Goal: Find specific page/section: Locate a particular part of the current website

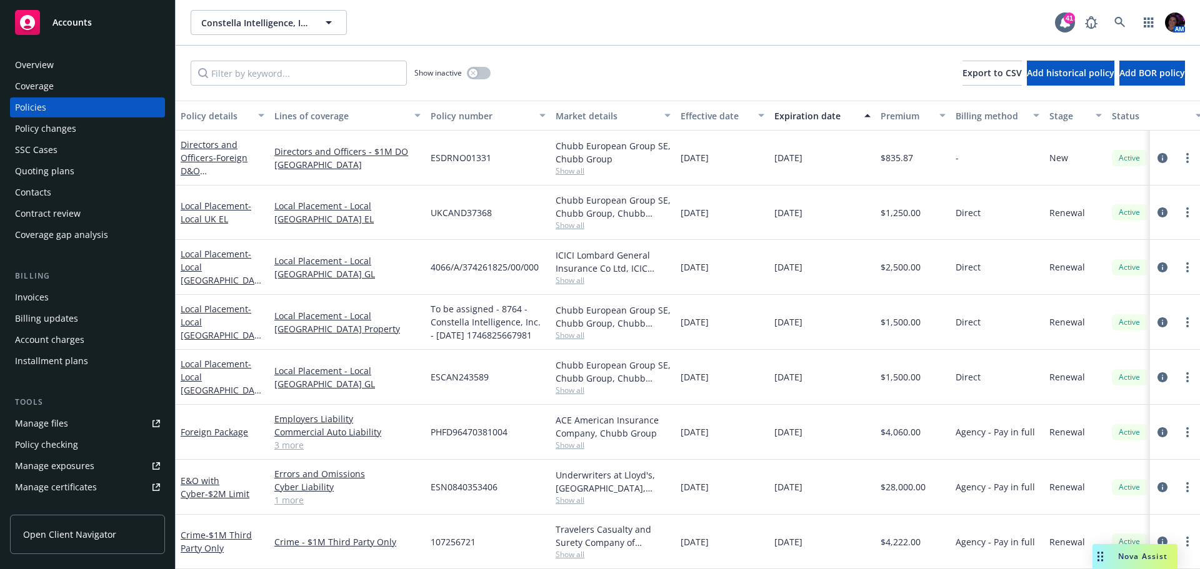
scroll to position [0, 191]
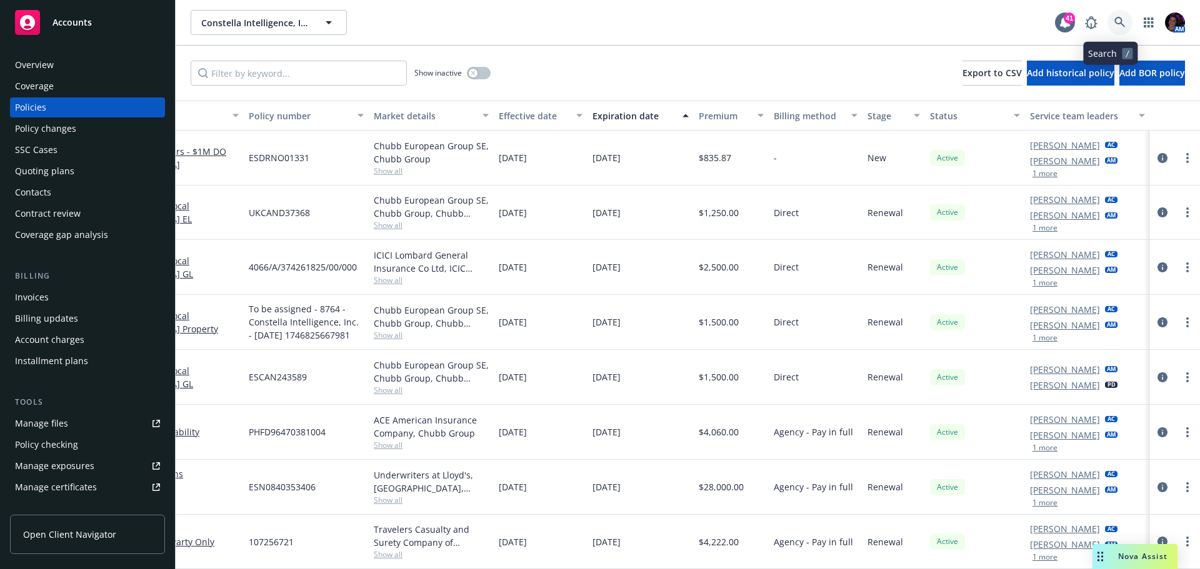
click at [1107, 24] on link at bounding box center [1119, 22] width 25 height 25
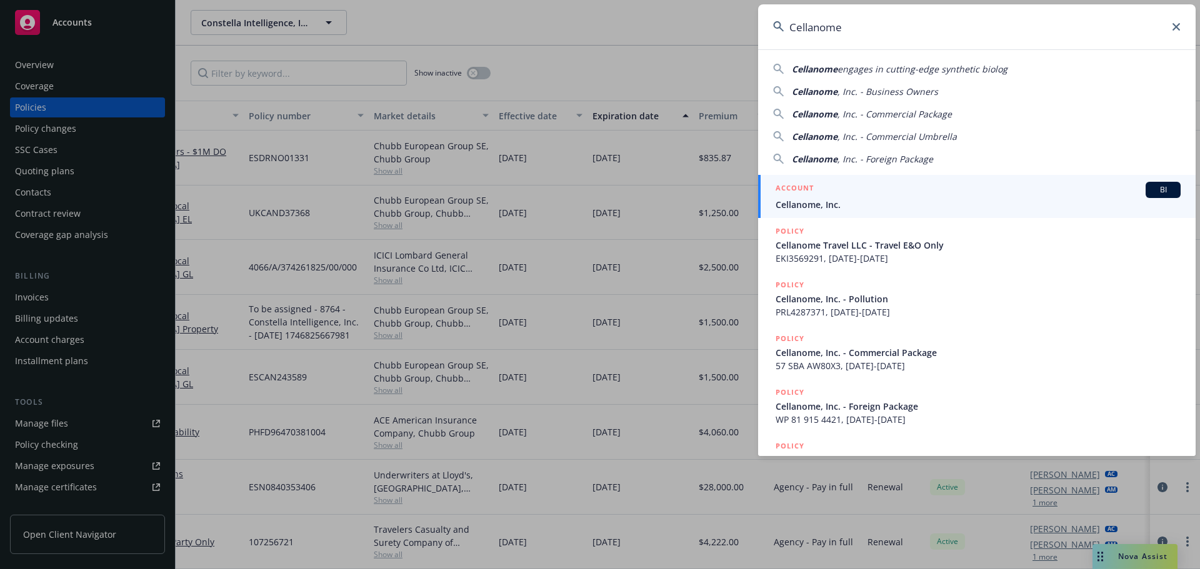
type input "Cellanome"
click at [824, 200] on span "Cellanome, Inc." at bounding box center [977, 204] width 405 height 13
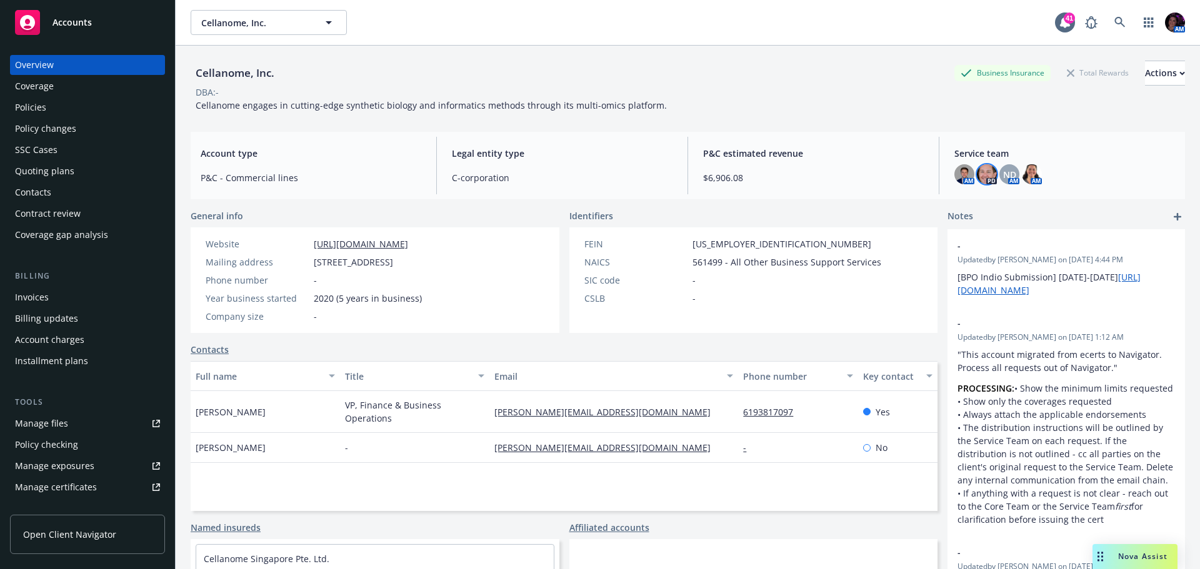
click at [982, 173] on img at bounding box center [987, 174] width 20 height 20
click at [769, 51] on div "Cellanome, Inc. Business Insurance Total Rewards Actions DBA: - Cellanome engag…" at bounding box center [688, 84] width 994 height 76
click at [119, 21] on div "Accounts" at bounding box center [87, 22] width 145 height 25
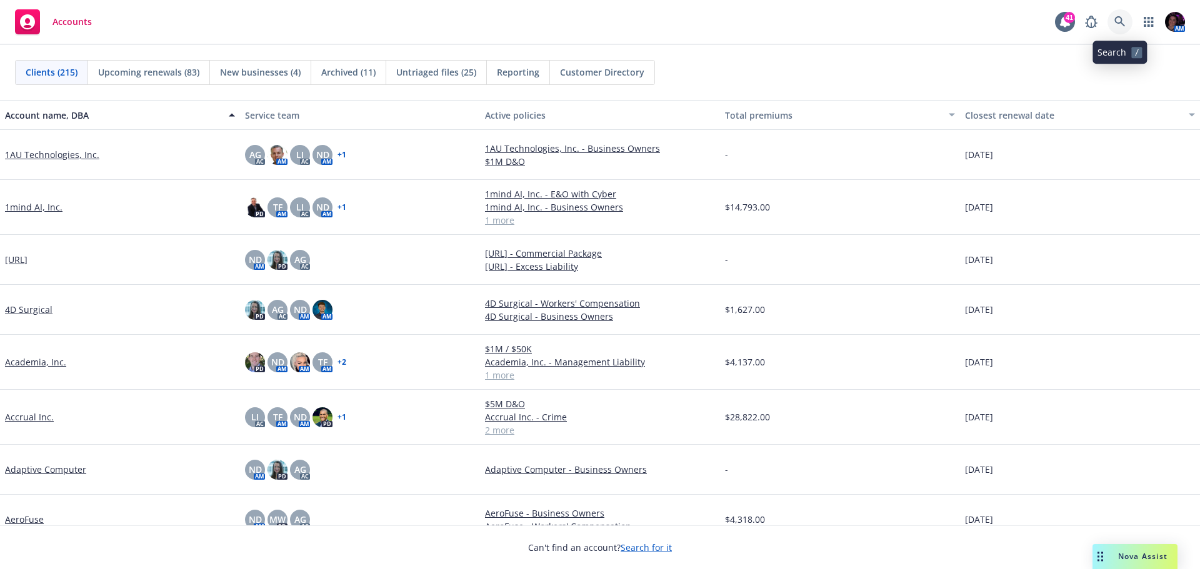
click at [1118, 27] on icon at bounding box center [1119, 21] width 11 height 11
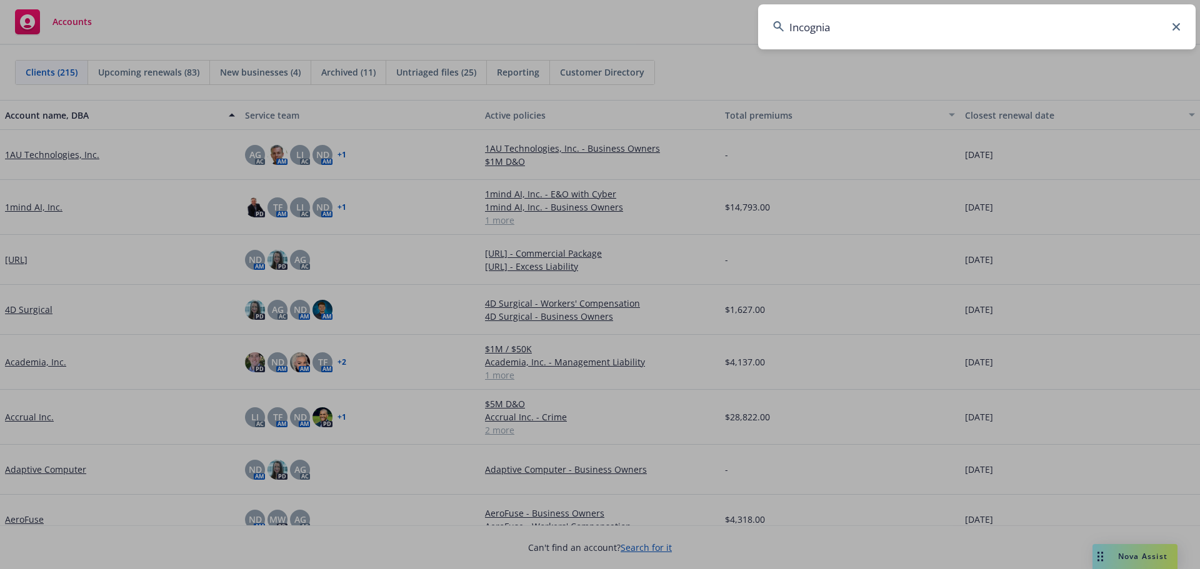
type input "Incognia"
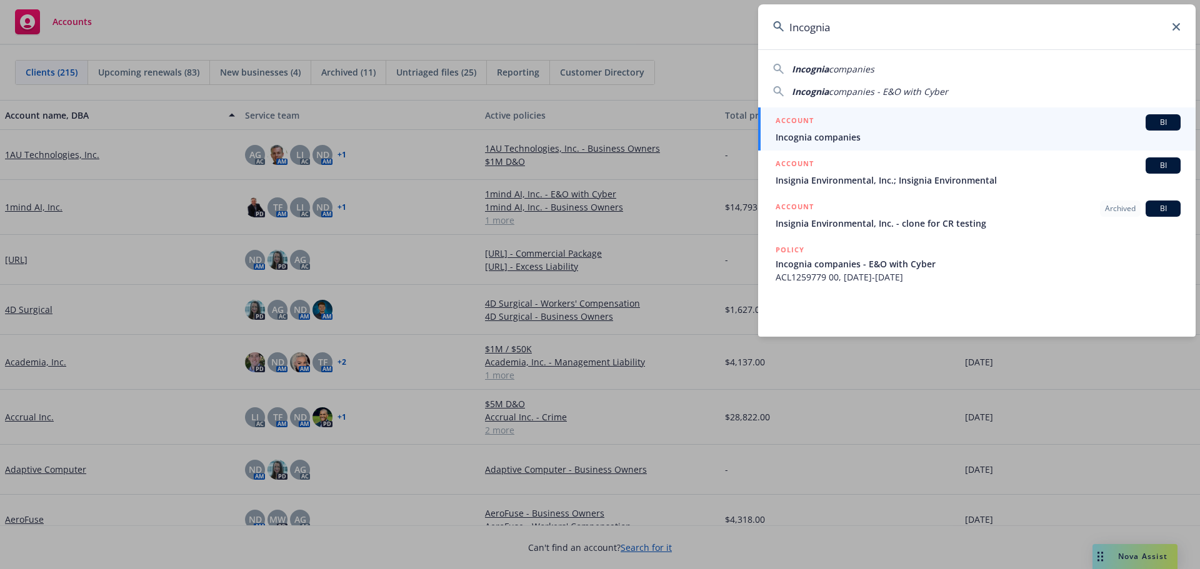
click at [948, 123] on div "ACCOUNT BI" at bounding box center [977, 122] width 405 height 16
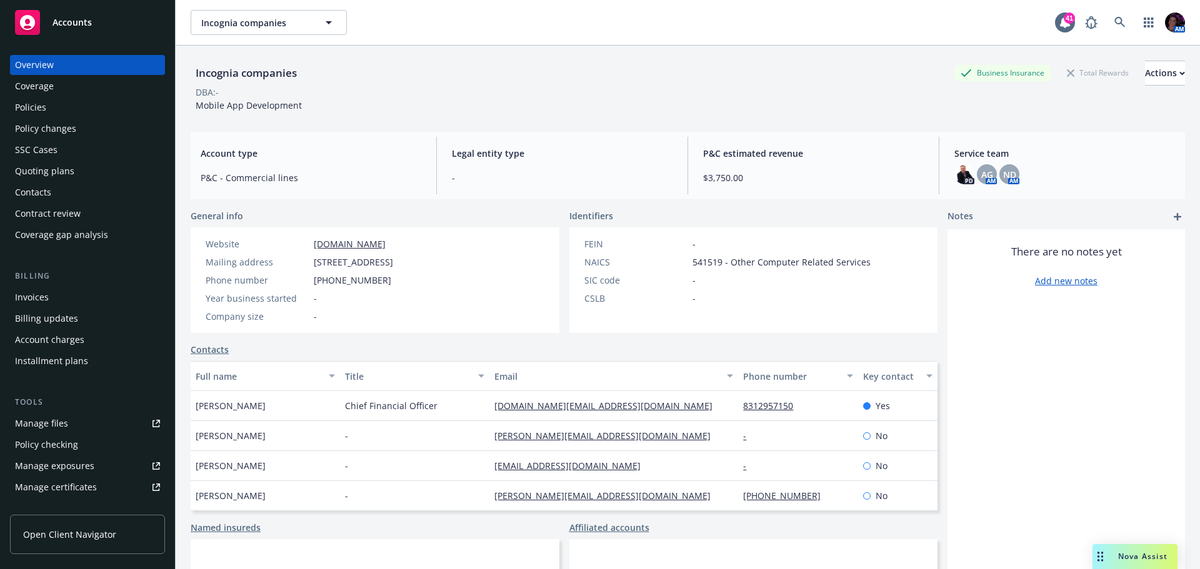
click at [42, 164] on div "Quoting plans" at bounding box center [44, 171] width 59 height 20
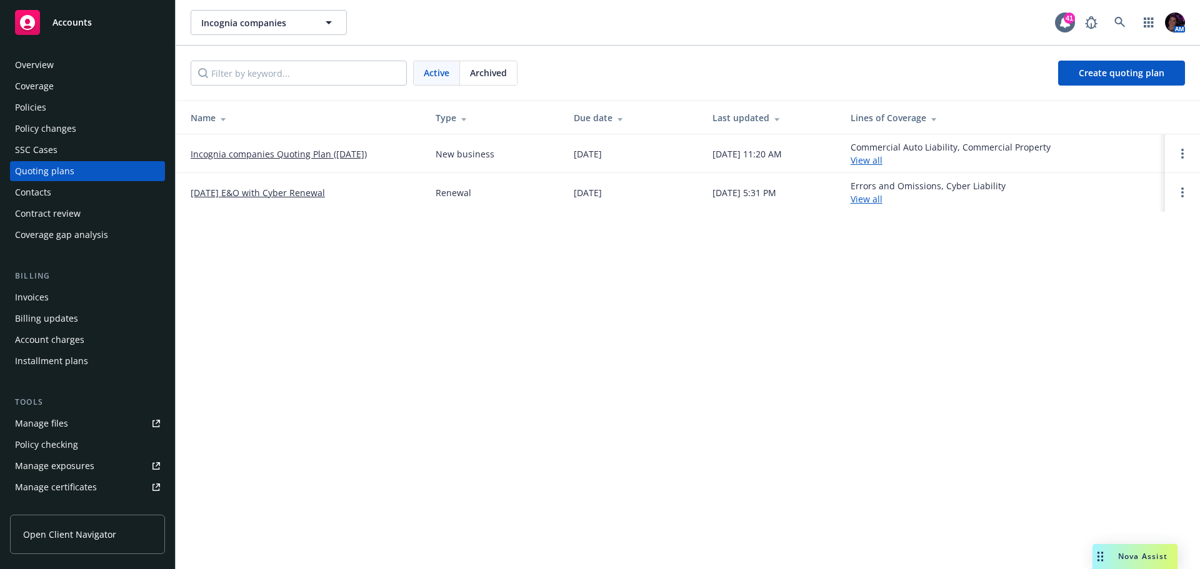
click at [349, 157] on link "Incognia companies Quoting Plan ([DATE])" at bounding box center [279, 153] width 176 height 13
